Goal: Task Accomplishment & Management: Manage account settings

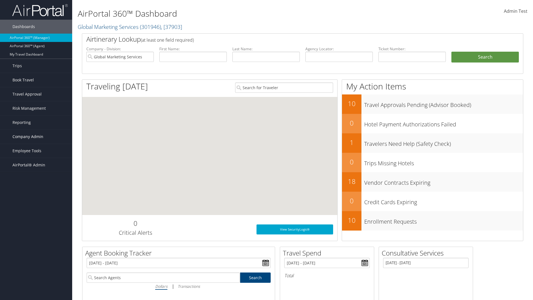
click at [36, 137] on span "Company Admin" at bounding box center [27, 137] width 31 height 14
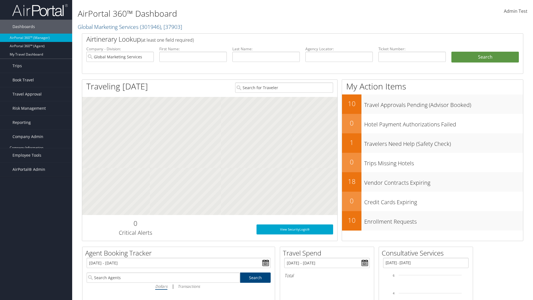
click at [36, 235] on link "Report Settings" at bounding box center [36, 239] width 72 height 8
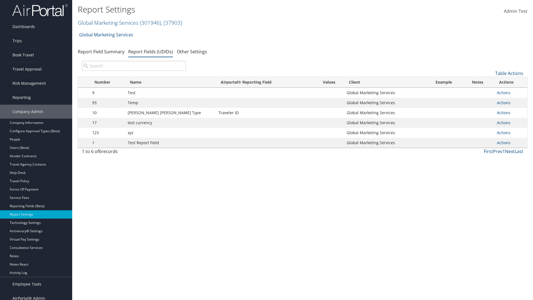
click at [501, 92] on link "Actions" at bounding box center [504, 92] width 14 height 5
click at [0, 0] on link "Update Report Field Values" at bounding box center [0, 0] width 0 height 0
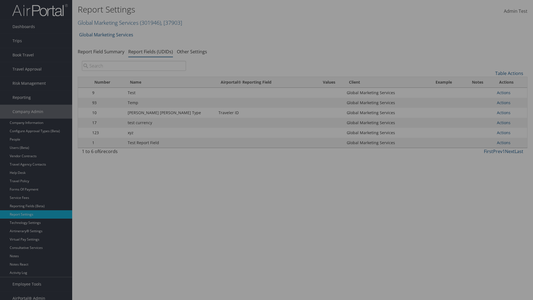
click at [0, 0] on link "Table Actions" at bounding box center [0, 0] width 0 height 0
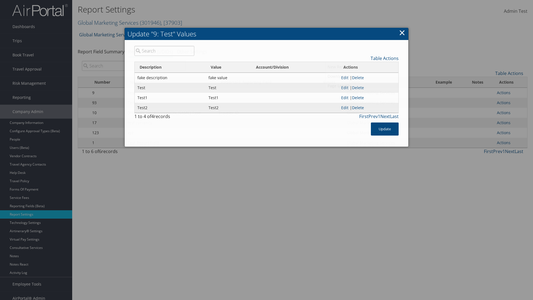
click at [362, 67] on link "New Record" at bounding box center [361, 66] width 73 height 9
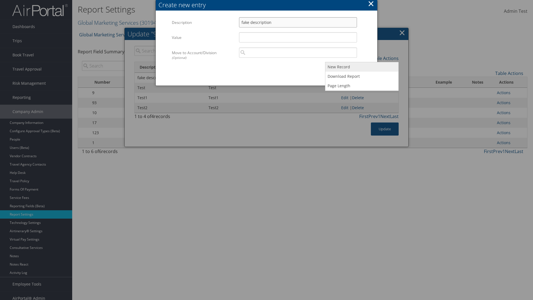
type input "fake description"
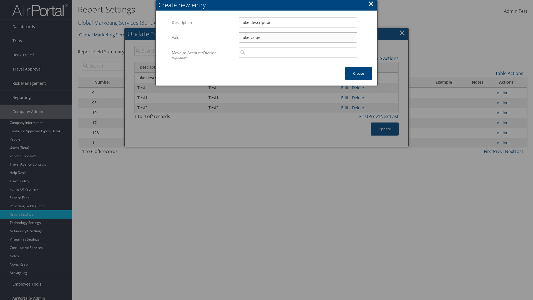
scroll to position [6, 0]
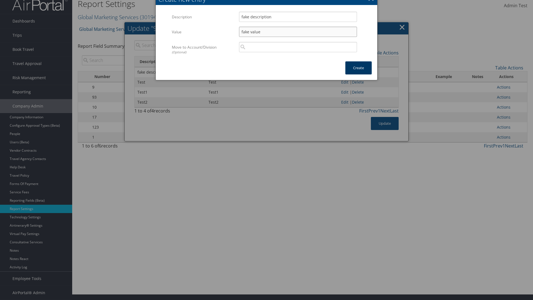
type input "fake value"
click at [358, 68] on button "Create" at bounding box center [358, 67] width 26 height 13
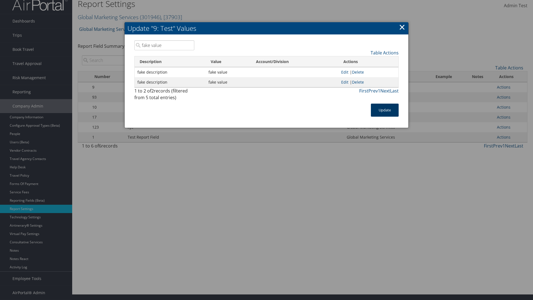
type input "fake value"
click at [385, 110] on button "Update" at bounding box center [385, 110] width 28 height 13
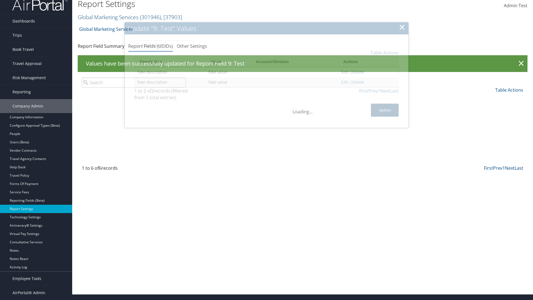
scroll to position [0, 0]
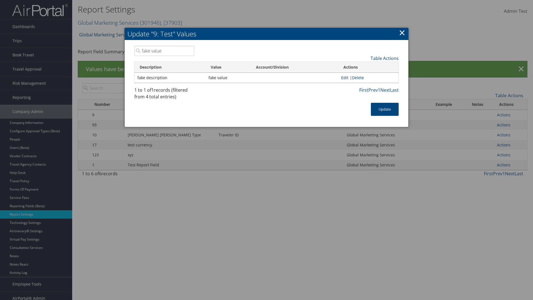
type input "fake value"
click at [345, 77] on link "Edit" at bounding box center [344, 77] width 7 height 5
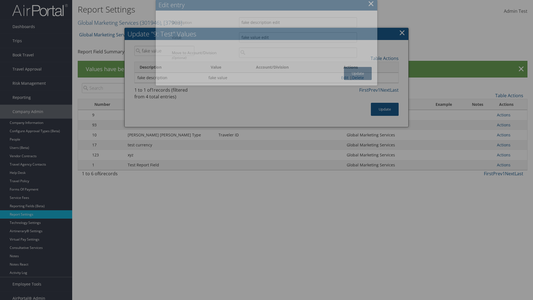
type input "fake value edit"
click at [358, 73] on button "Update" at bounding box center [358, 73] width 28 height 13
type input "fake value edit"
